Goal: Task Accomplishment & Management: Use online tool/utility

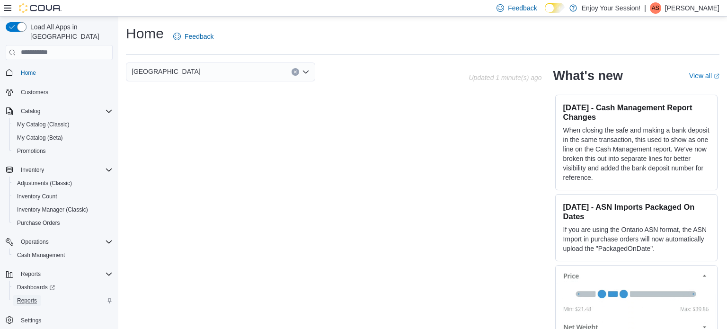
click at [30, 297] on span "Reports" at bounding box center [27, 301] width 20 height 8
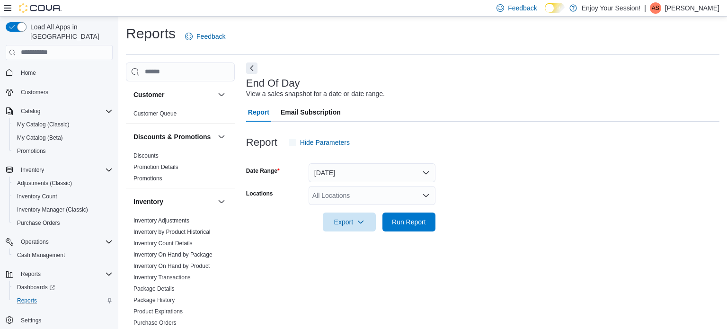
scroll to position [6, 0]
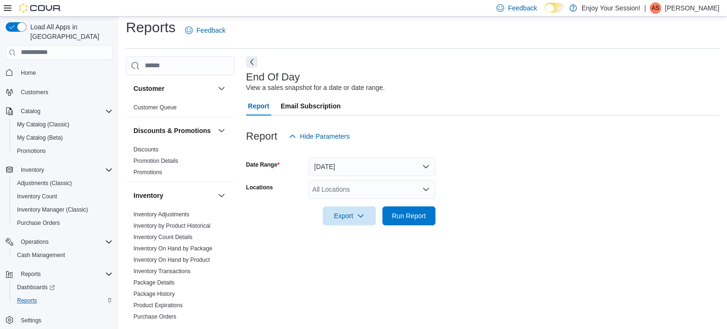
click at [429, 190] on icon "Open list of options" at bounding box center [426, 189] width 8 height 8
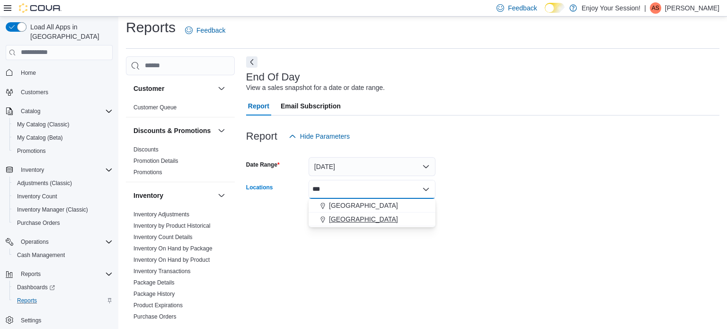
type input "***"
click at [361, 221] on span "[GEOGRAPHIC_DATA]" at bounding box center [363, 218] width 69 height 9
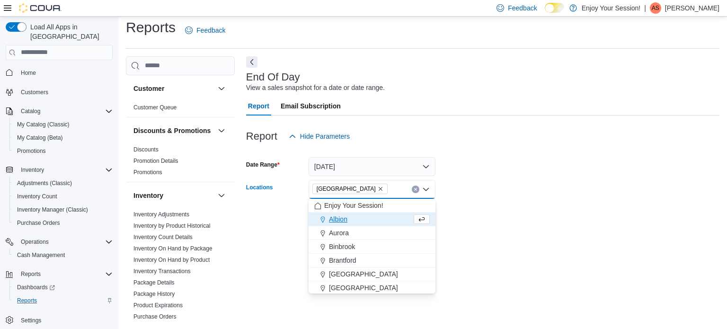
click at [479, 213] on form "Date Range [DATE] Locations [GEOGRAPHIC_DATA] Combo box. Selected. [GEOGRAPHIC_…" at bounding box center [482, 185] width 473 height 79
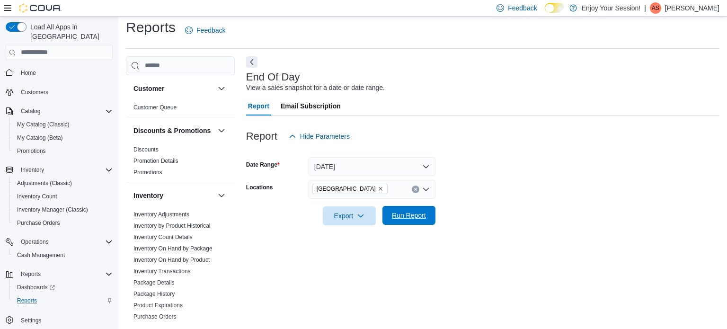
click at [413, 209] on span "Run Report" at bounding box center [409, 215] width 42 height 19
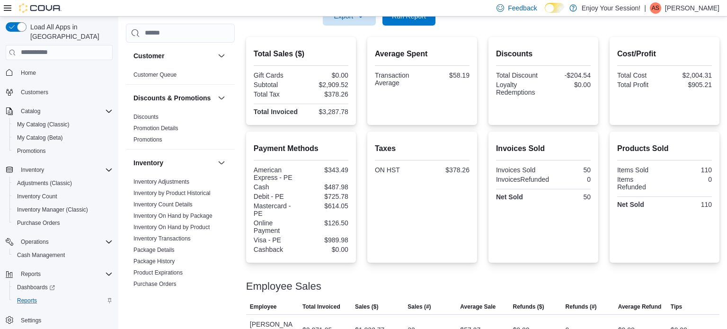
scroll to position [299, 0]
